Goal: Information Seeking & Learning: Learn about a topic

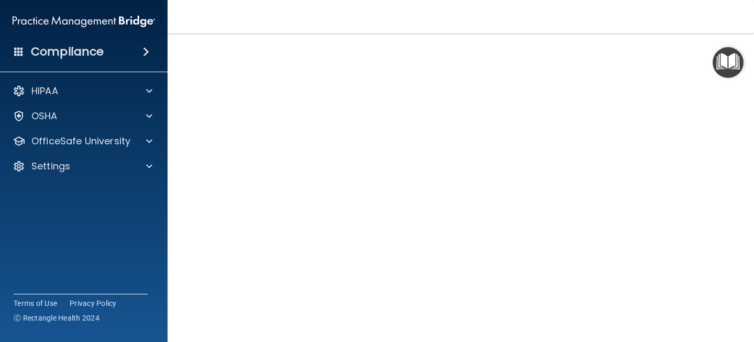
scroll to position [61, 0]
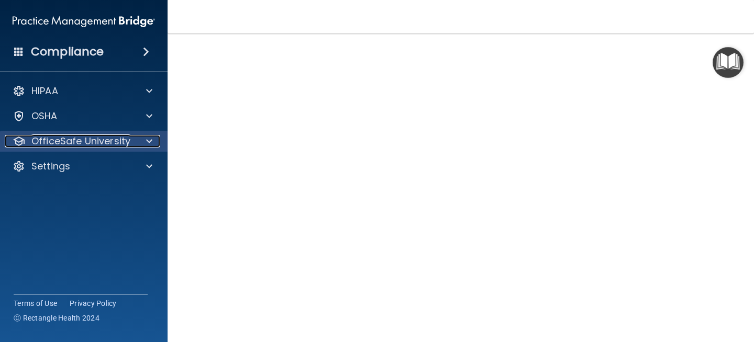
click at [105, 147] on p "OfficeSafe University" at bounding box center [80, 141] width 99 height 13
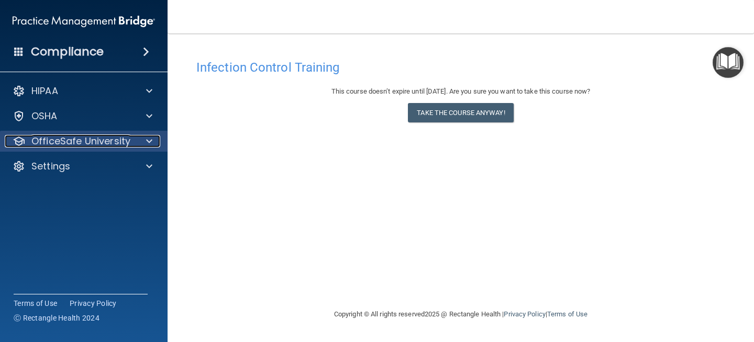
click at [71, 145] on p "OfficeSafe University" at bounding box center [80, 141] width 99 height 13
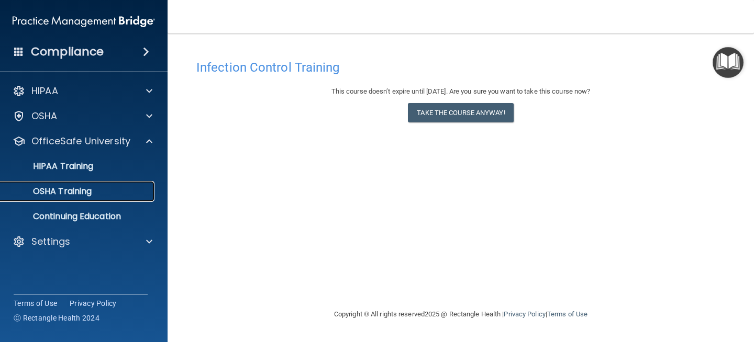
click at [80, 195] on p "OSHA Training" at bounding box center [49, 191] width 85 height 10
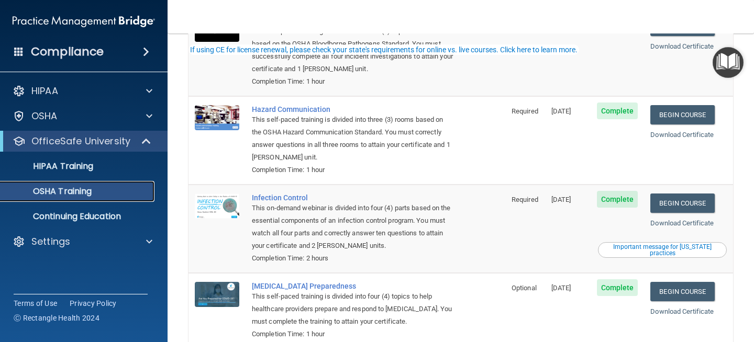
scroll to position [171, 0]
